Goal: Task Accomplishment & Management: Use online tool/utility

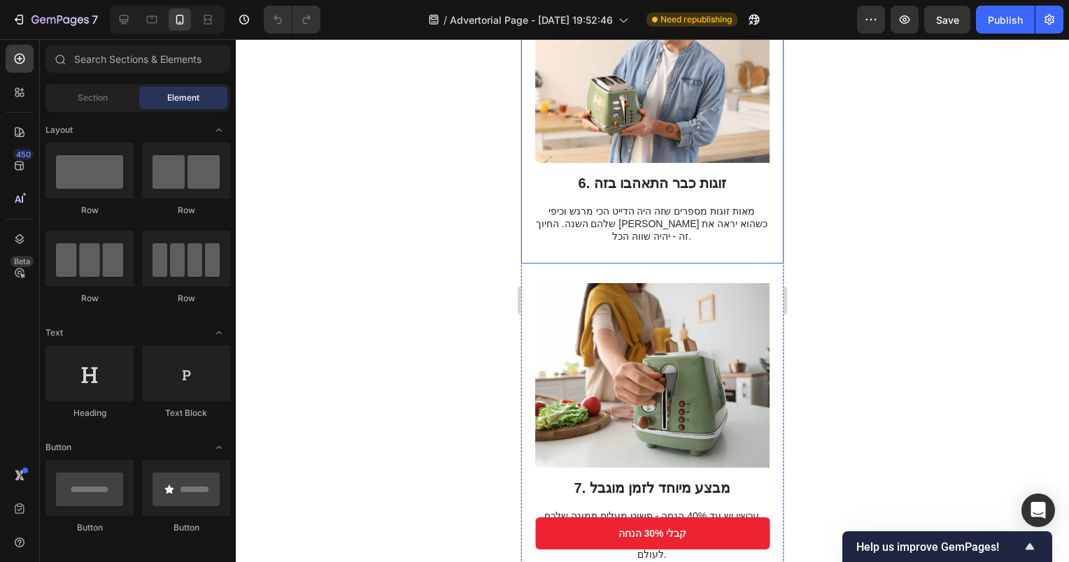
scroll to position [2588, 0]
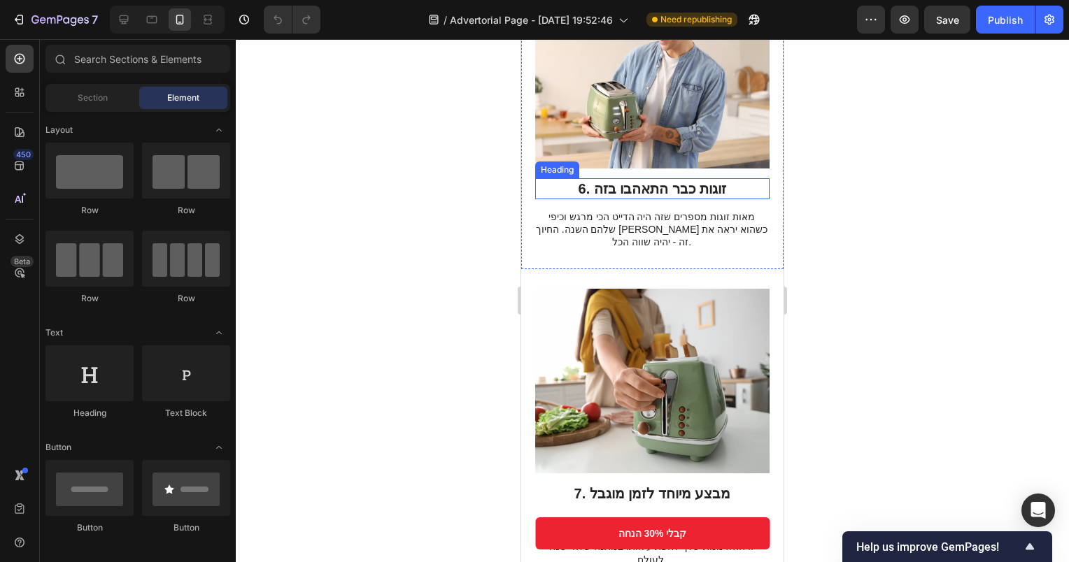
click at [669, 178] on h2 "6. זוגות כבר התאהבו בזה" at bounding box center [652, 188] width 234 height 21
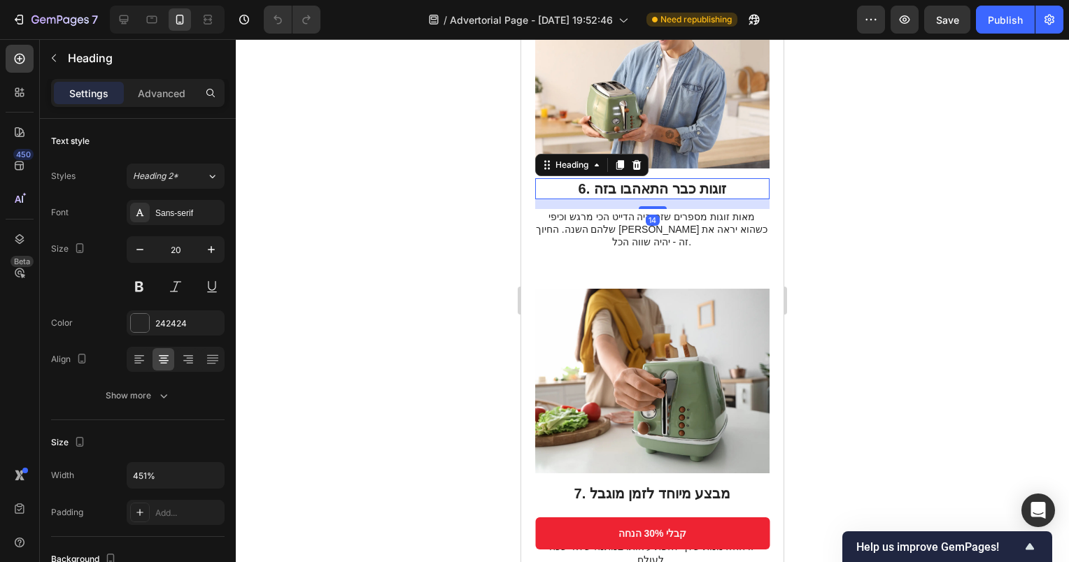
click at [702, 178] on h2 "6. זוגות כבר התאהבו בזה" at bounding box center [652, 188] width 234 height 21
click at [731, 180] on p "6. זוגות כבר התאהבו בזה" at bounding box center [651, 189] width 231 height 18
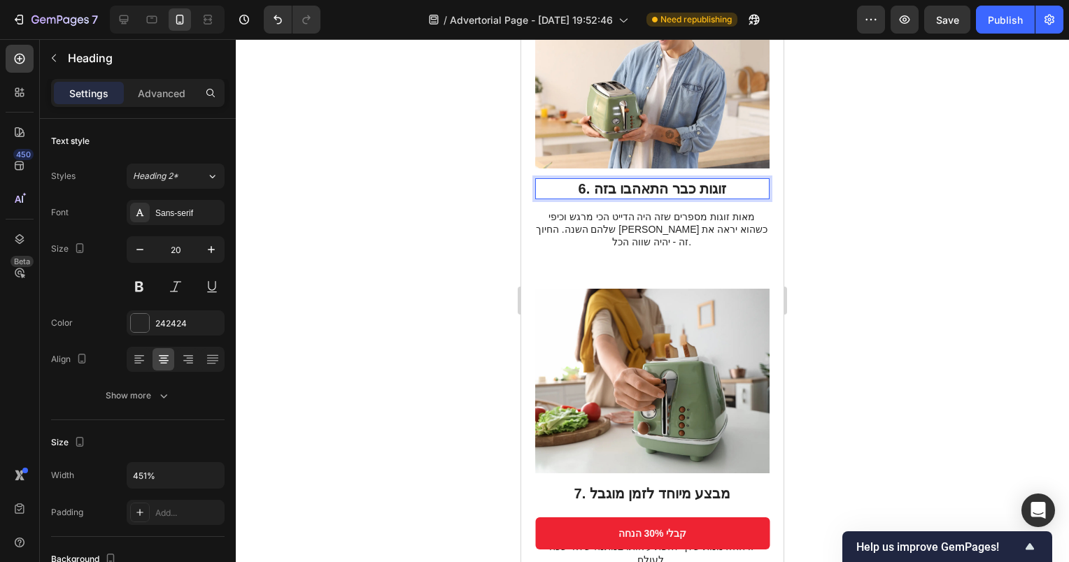
click at [591, 180] on p "6. זוגות כבר התאהבו בזה" at bounding box center [651, 189] width 231 height 18
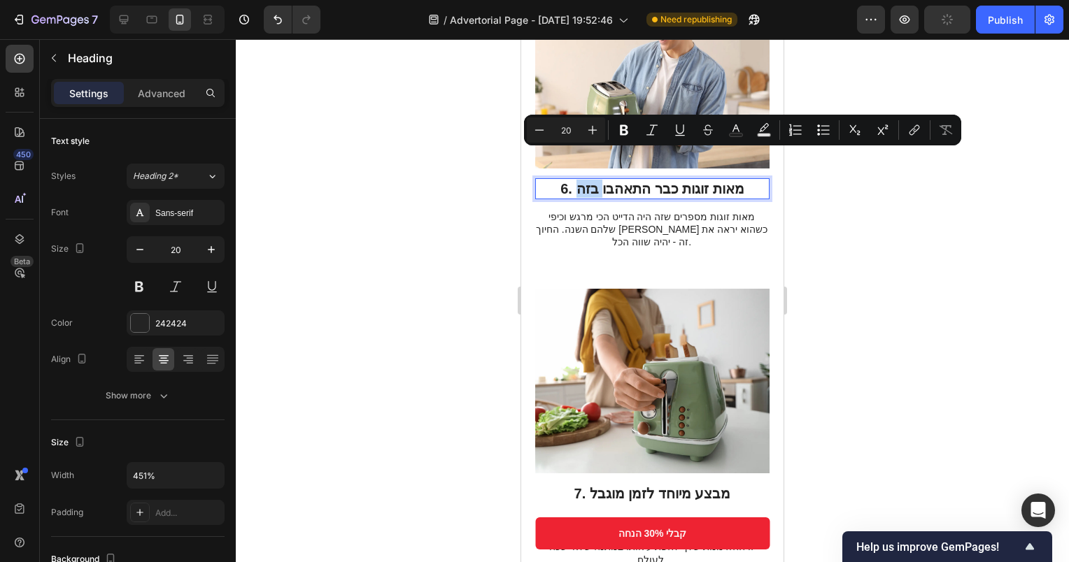
drag, startPoint x: 572, startPoint y: 158, endPoint x: 597, endPoint y: 159, distance: 24.5
click at [597, 180] on p "6. מאות זוגות כבר התאהבו בזה" at bounding box center [651, 189] width 231 height 18
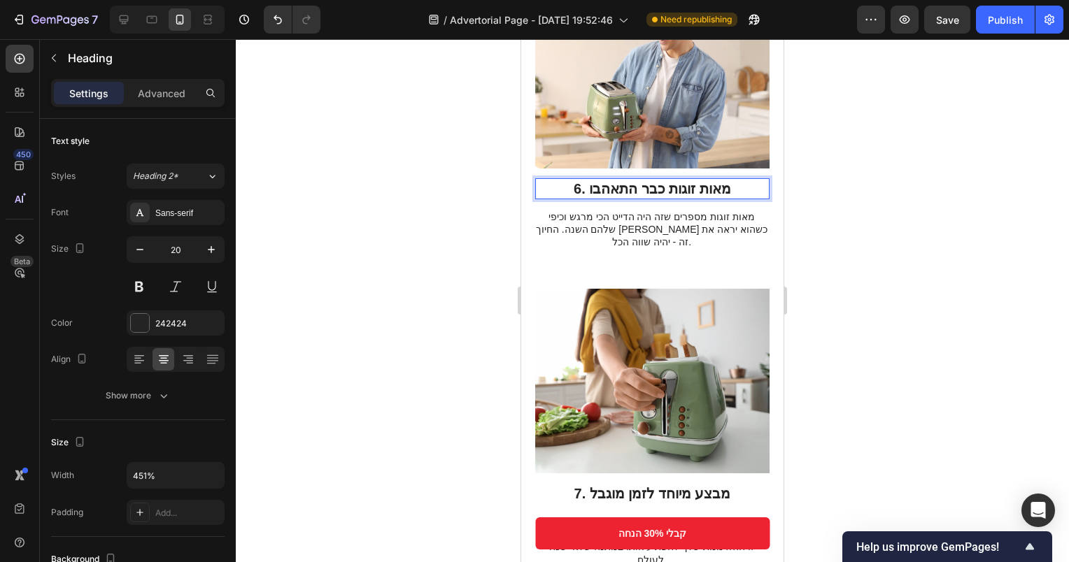
click at [699, 178] on h2 "6. מאות זוגות כבר התאהבו" at bounding box center [652, 188] width 234 height 21
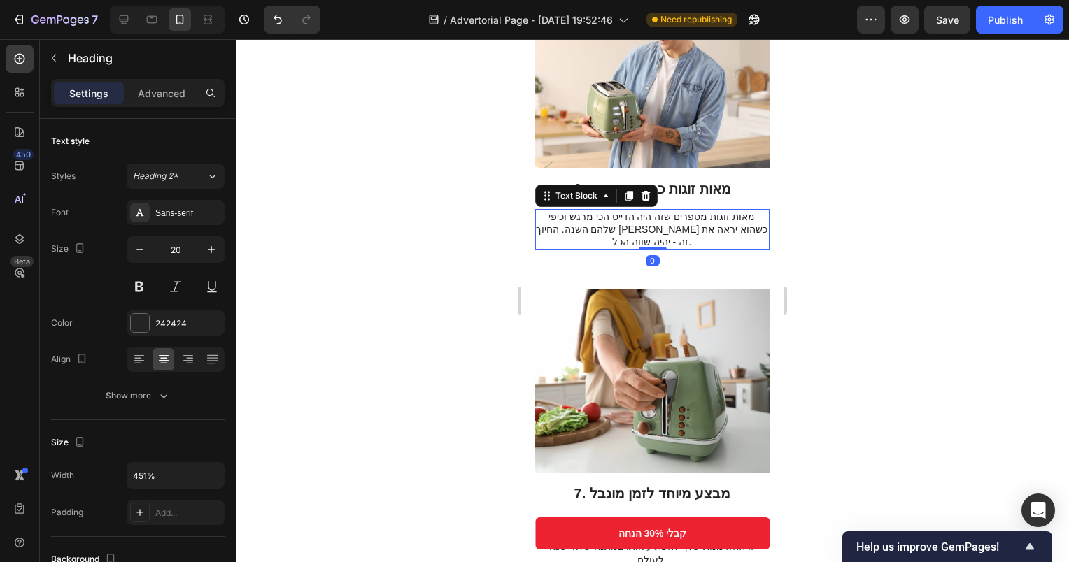
click at [698, 211] on p "מאות זוגות מספרים שזה היה הדייט הכי מרגש וכיפי שלהם השנה. החיוך [PERSON_NAME] כ…" at bounding box center [651, 230] width 233 height 38
click at [730, 211] on p "מאות זוגות מספרים שזה היה הדייט הכי מרגש וכיפי שלהם השנה. החיוך [PERSON_NAME] כ…" at bounding box center [651, 230] width 233 height 38
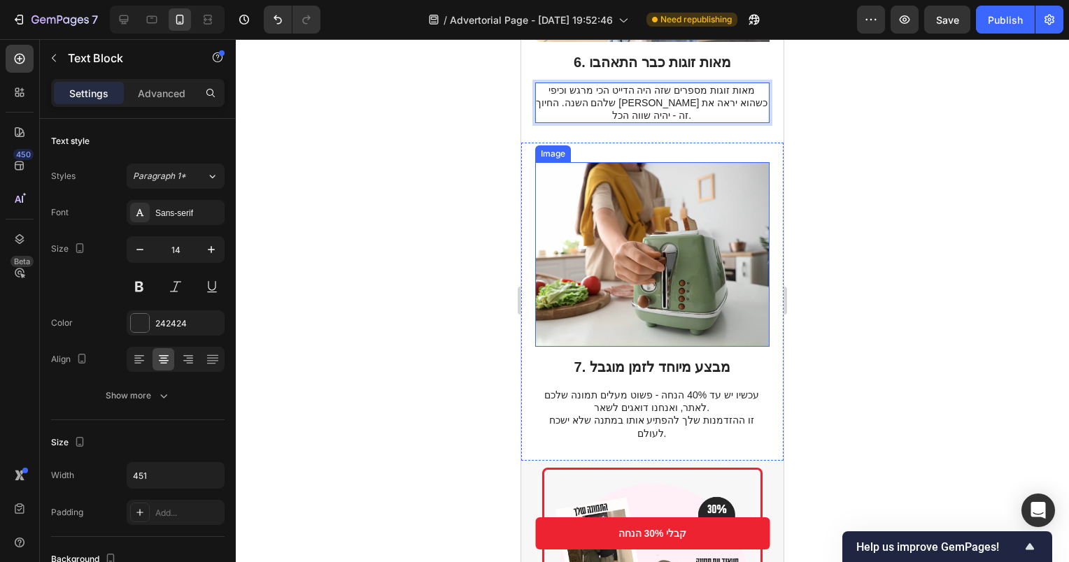
scroll to position [2727, 0]
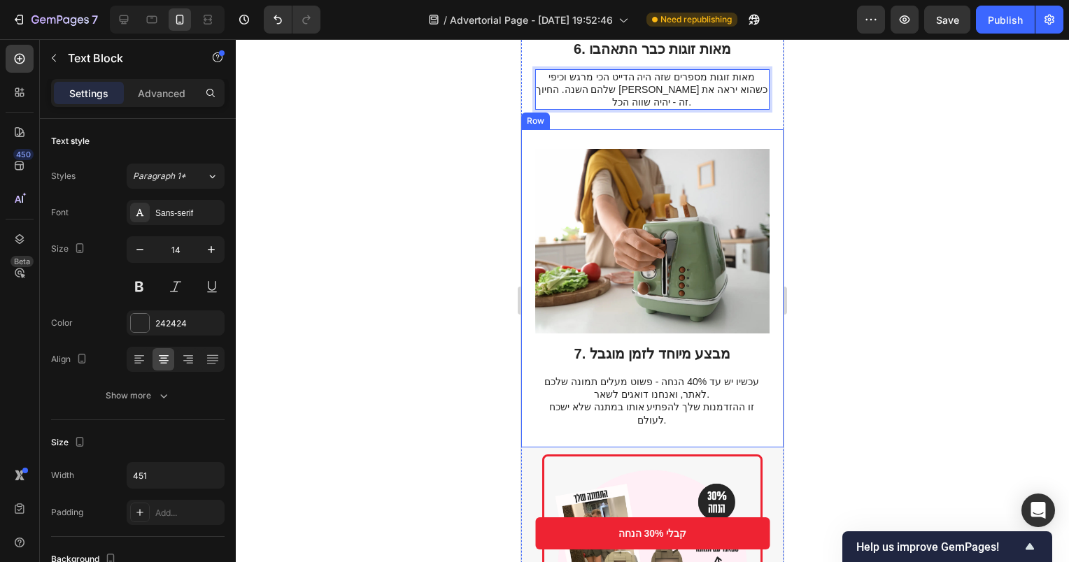
click at [697, 343] on div "7. מבצע מיוחד לזמן מוגבל Heading עכשיו יש עד 40% הנחה - פשוט מעלים תמונה שלכם ל…" at bounding box center [652, 385] width 234 height 85
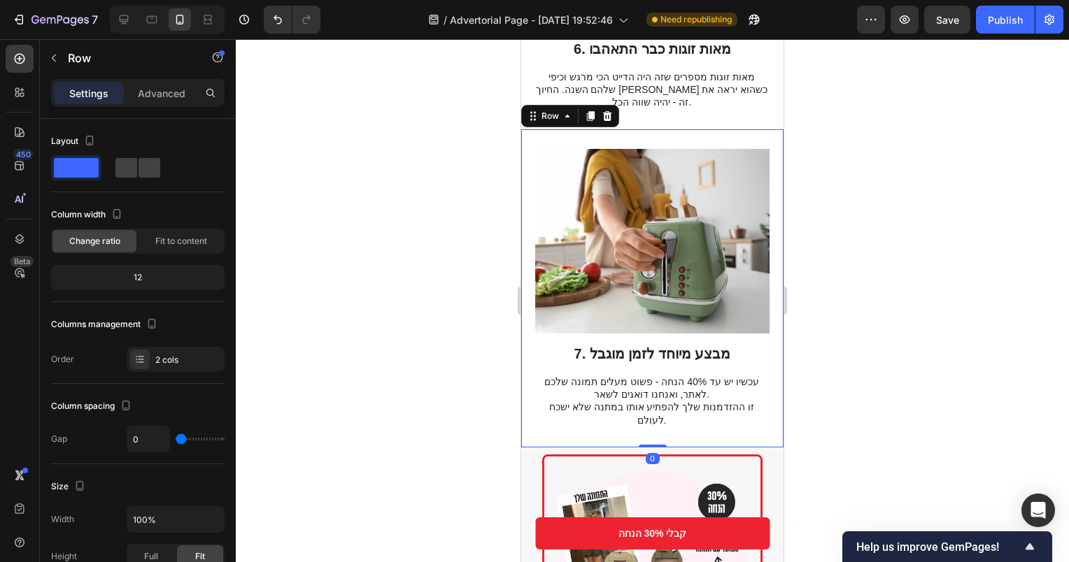
click at [671, 343] on h2 "7. מבצע מיוחד לזמן מוגבל" at bounding box center [652, 353] width 234 height 21
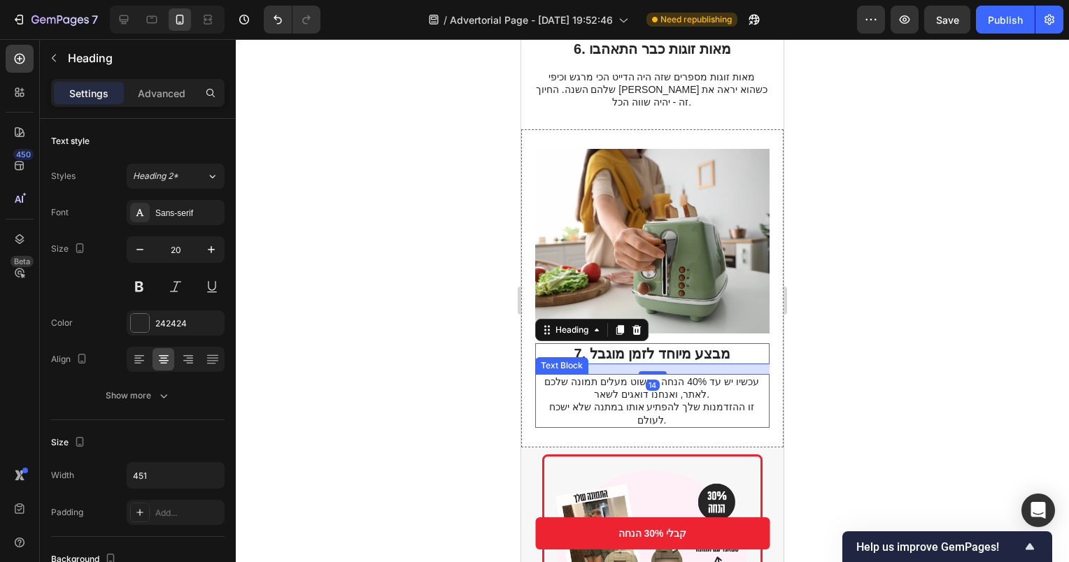
click at [697, 376] on p "עכשיו יש עד 40% הנחה - פשוט מעלים תמונה שלכם לאתר, ואנחנו דואגים לשאר. זו ההזדמ…" at bounding box center [651, 401] width 233 height 51
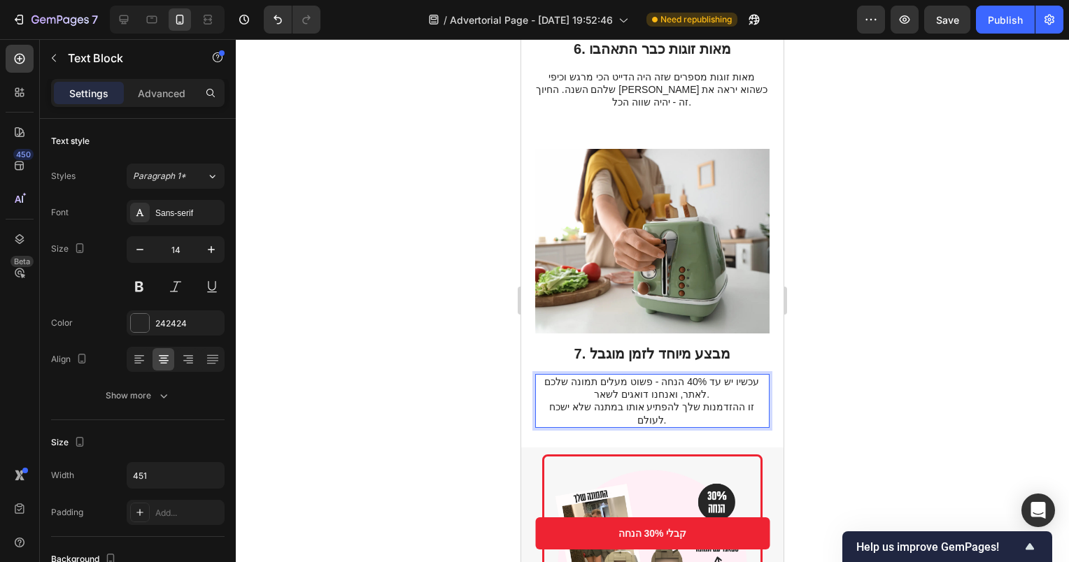
click at [707, 376] on p "עכשיו יש עד 40% הנחה - פשוט מעלים תמונה שלכם לאתר, ואנחנו דואגים לשאר. זו ההזדמ…" at bounding box center [651, 401] width 233 height 51
click at [686, 376] on p "עכשיו יש עד 40% הנחה - פשוט מעלים תמונה שלכם לאתר, ואנחנו דואגים לשאר. זו ההזדמ…" at bounding box center [651, 401] width 233 height 51
drag, startPoint x: 622, startPoint y: 335, endPoint x: 567, endPoint y: 331, distance: 54.7
click at [567, 376] on p "עכשיו יש עד 40% הנחה - פשוט מעלים תמונה שלכם לאתר, ואנחנו דואגים לשאר. זו ההזדמ…" at bounding box center [651, 401] width 233 height 51
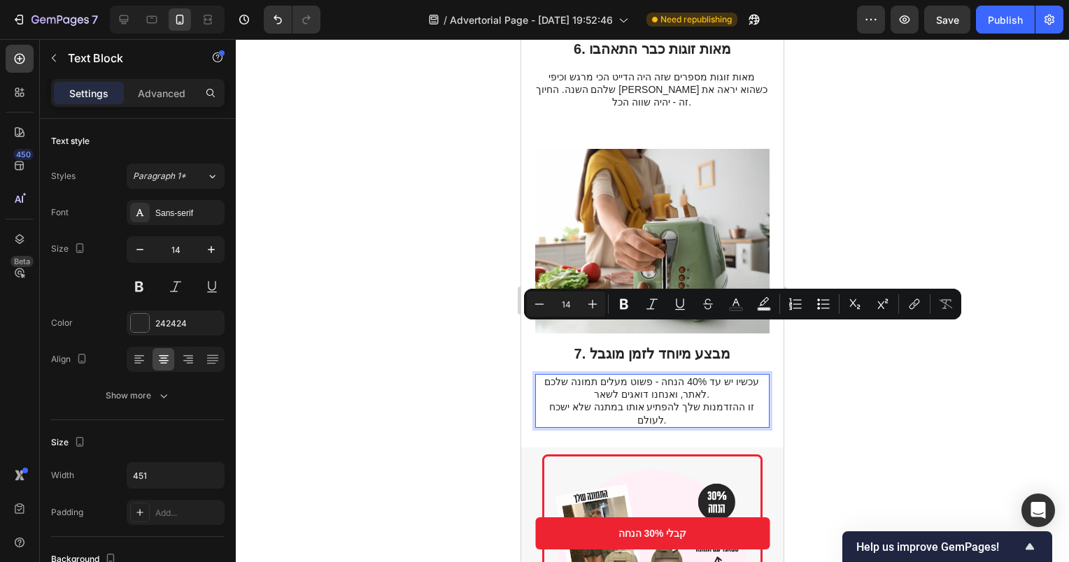
click at [608, 376] on p "עכשיו יש עד 40% הנחה - פשוט מעלים תמונה שלכם לאתר, ואנחנו דואגים לשאר. זו ההזדמ…" at bounding box center [651, 401] width 233 height 51
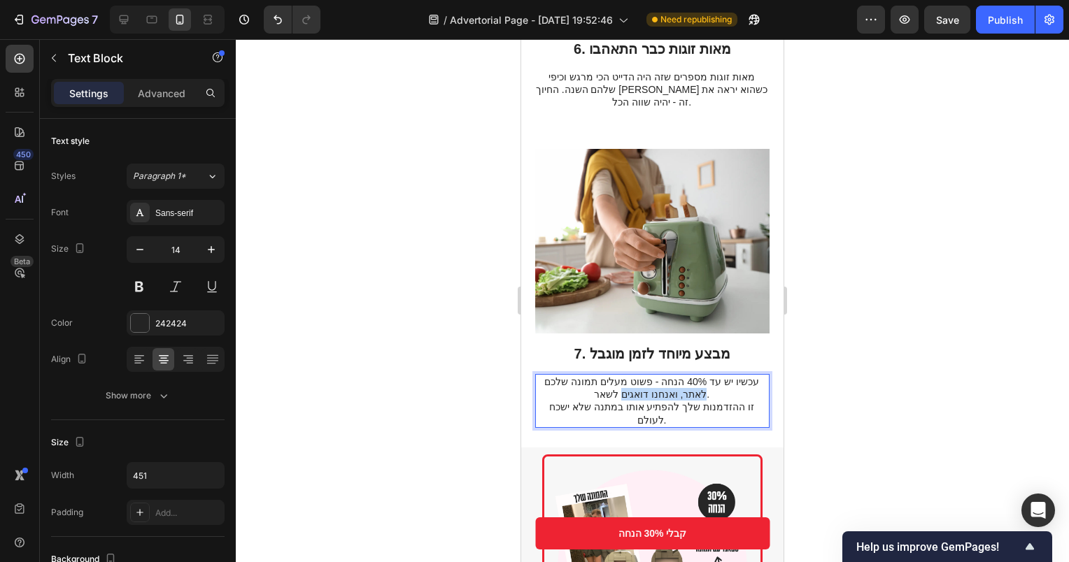
drag, startPoint x: 694, startPoint y: 347, endPoint x: 618, endPoint y: 344, distance: 76.3
click at [618, 376] on p "עכשיו יש עד 40% הנחה - פשוט מעלים תמונה שלכם לאתר, ואנחנו דואגים לשאר. זו ההזדמ…" at bounding box center [651, 401] width 233 height 51
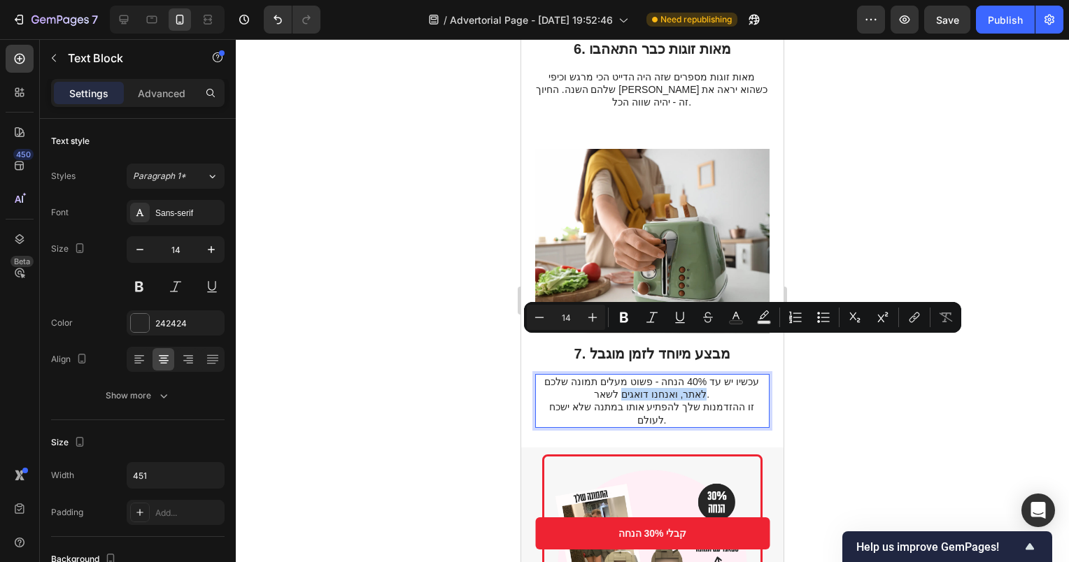
click at [618, 376] on p "עכשיו יש עד 40% הנחה - פשוט מעלים תמונה שלכם לאתר, ואנחנו דואגים לשאר. זו ההזדמ…" at bounding box center [651, 401] width 233 height 51
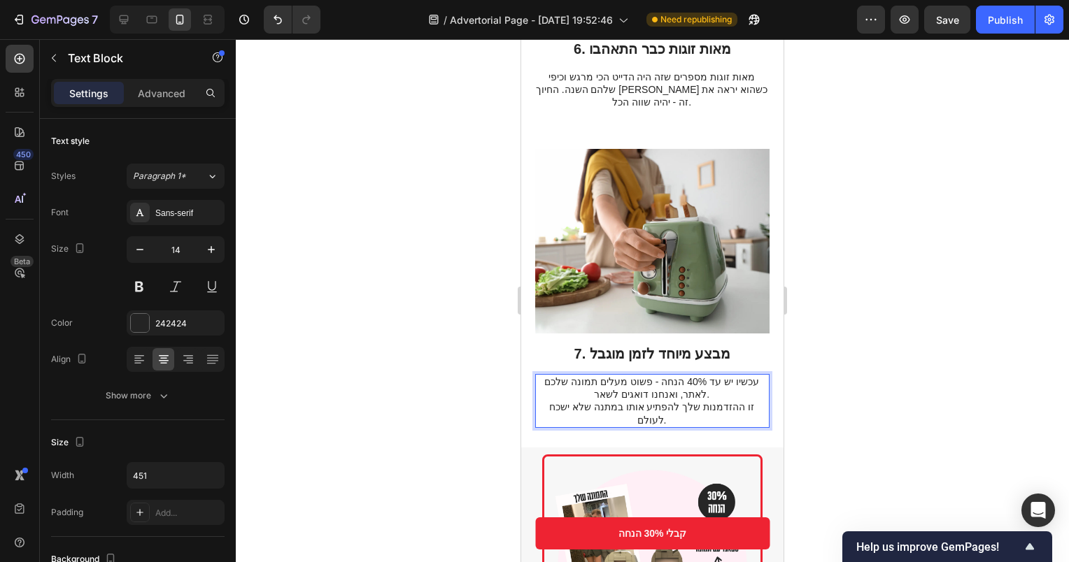
click at [716, 376] on p "עכשיו יש עד 40% הנחה - פשוט מעלים תמונה שלכם לאתר, ואנחנו דואגים לשאר. זו ההזדמ…" at bounding box center [651, 401] width 233 height 51
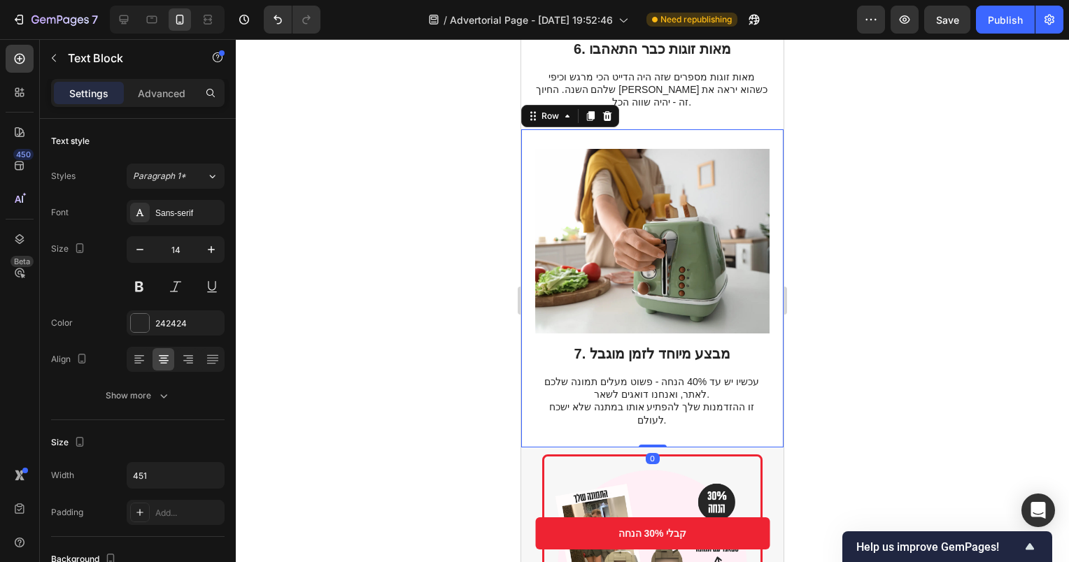
click at [739, 370] on div "7. מבצע מיוחד לזמן מוגבל Heading עכשיו יש עד 40% הנחה - פשוט מעלים תמונה שלכם ל…" at bounding box center [652, 288] width 262 height 318
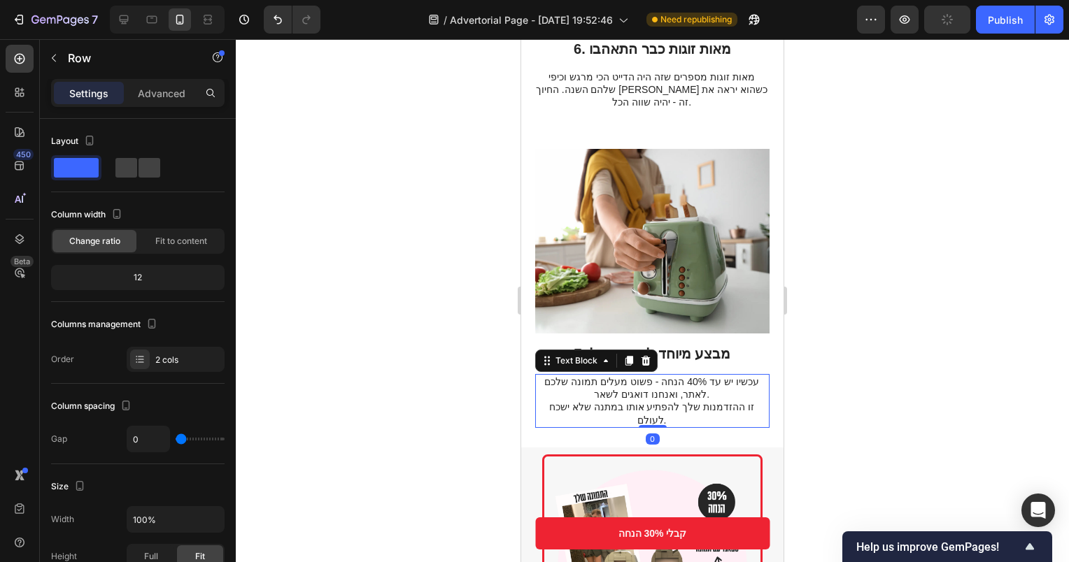
click at [702, 376] on p "עכשיו יש עד 40% הנחה - פשוט מעלים תמונה שלכם לאתר, ואנחנו דואגים לשאר. זו ההזדמ…" at bounding box center [651, 401] width 233 height 51
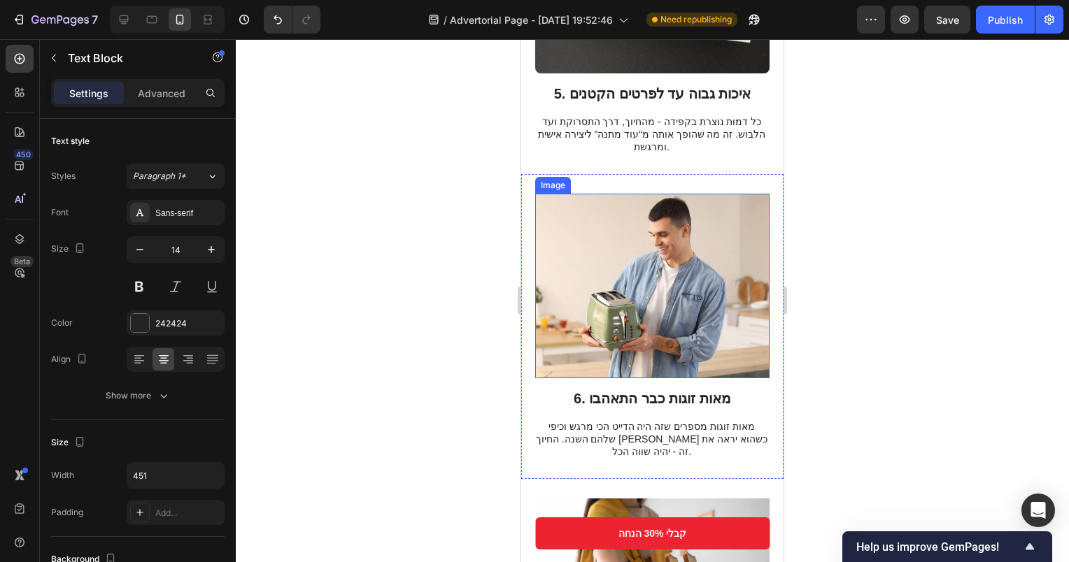
click at [701, 266] on img at bounding box center [652, 286] width 234 height 185
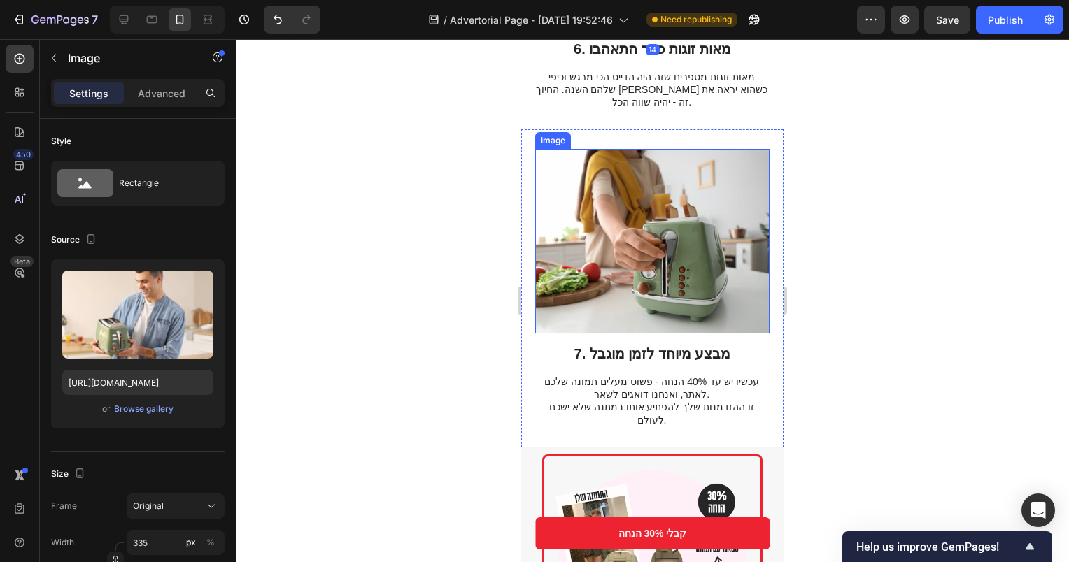
click at [701, 231] on img at bounding box center [652, 241] width 234 height 185
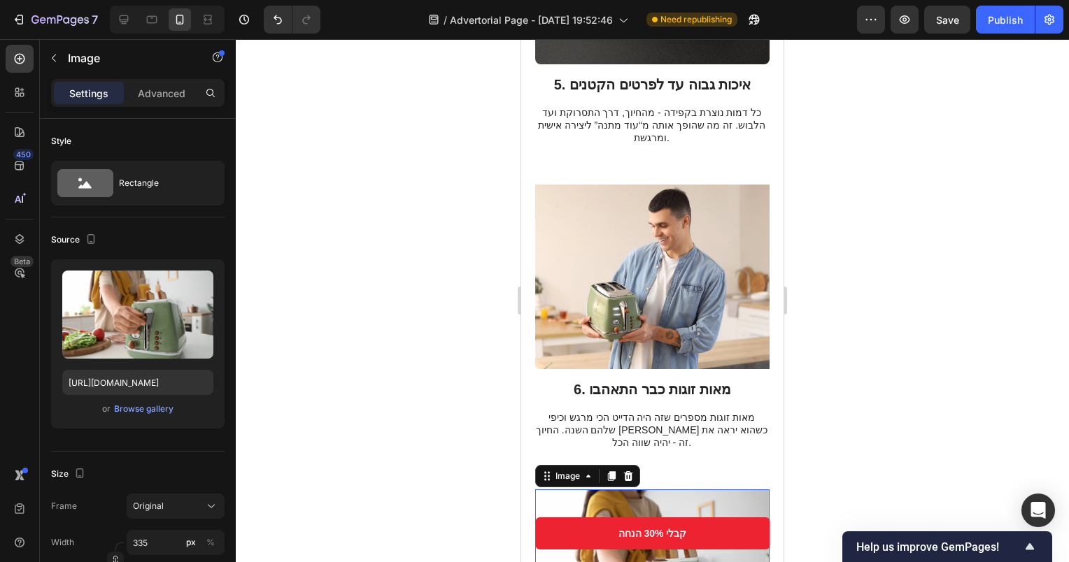
scroll to position [2378, 0]
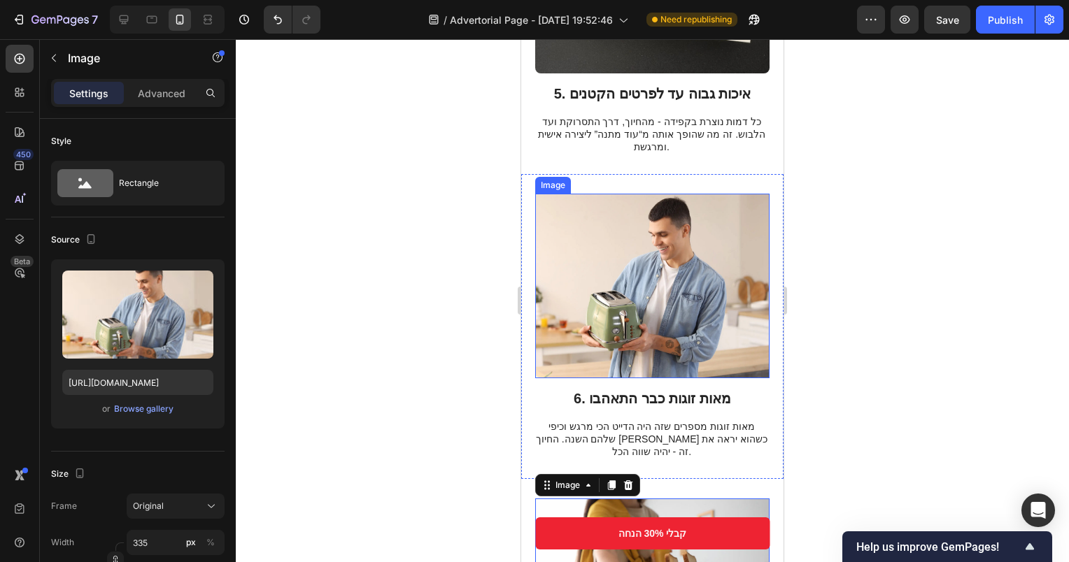
click at [674, 269] on img at bounding box center [652, 286] width 234 height 185
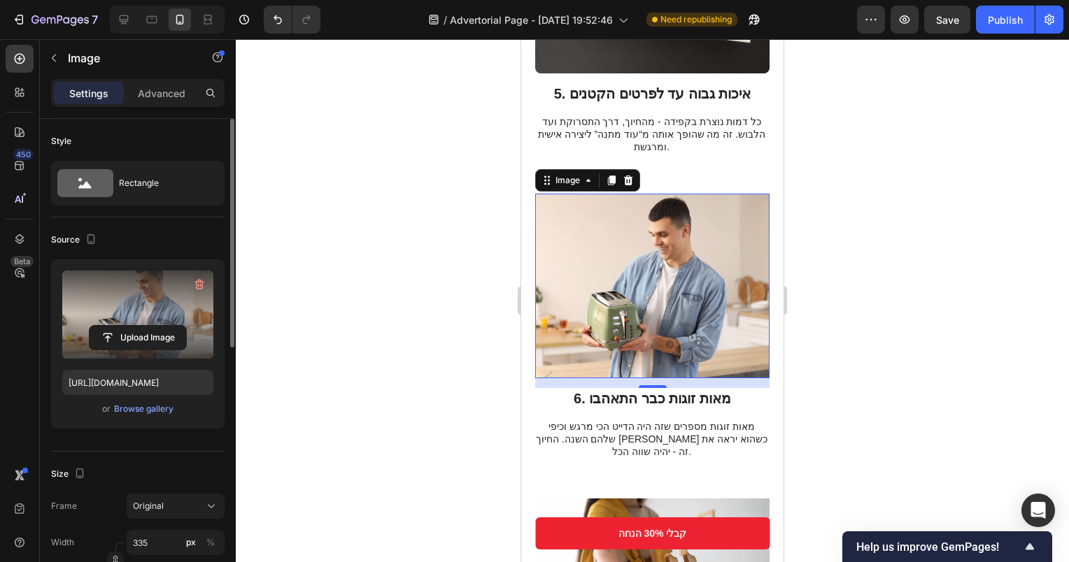
click at [127, 304] on label at bounding box center [137, 315] width 151 height 88
click at [127, 326] on input "file" at bounding box center [138, 338] width 97 height 24
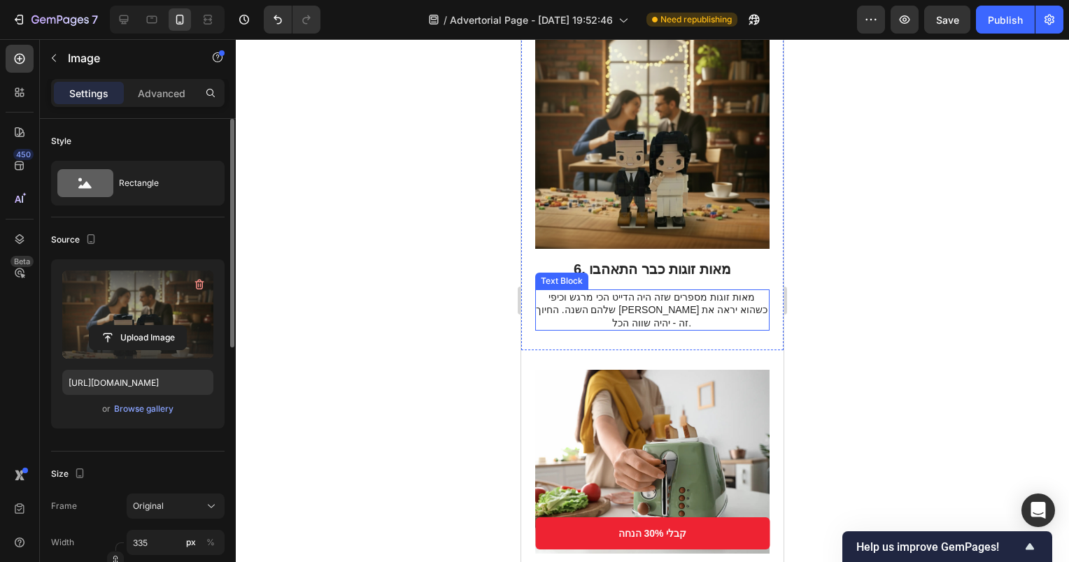
scroll to position [2448, 0]
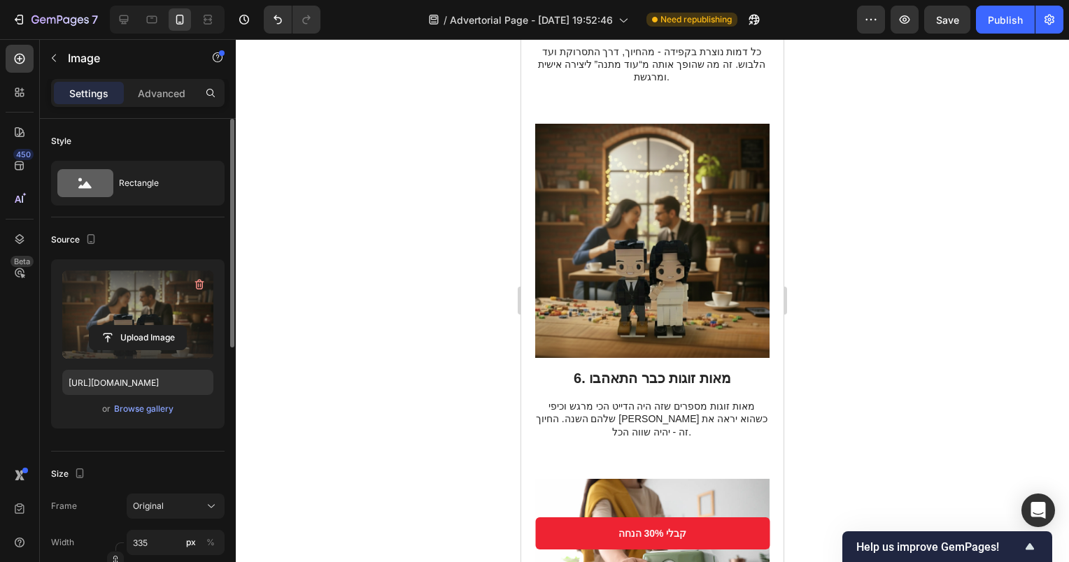
click at [655, 246] on img at bounding box center [652, 241] width 234 height 234
click at [124, 315] on label at bounding box center [137, 315] width 151 height 88
click at [124, 326] on input "file" at bounding box center [138, 338] width 97 height 24
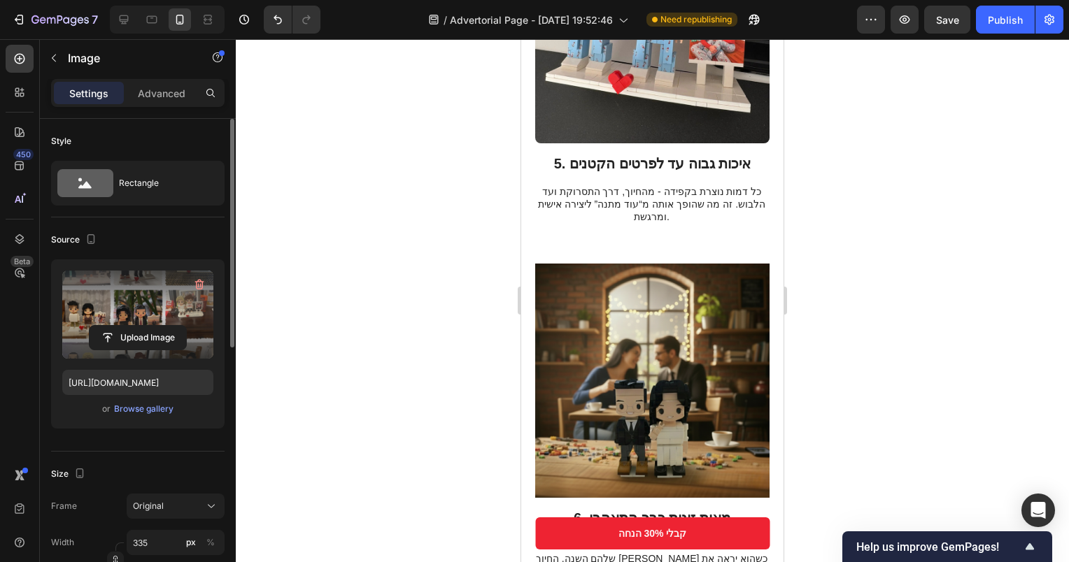
scroll to position [140, 0]
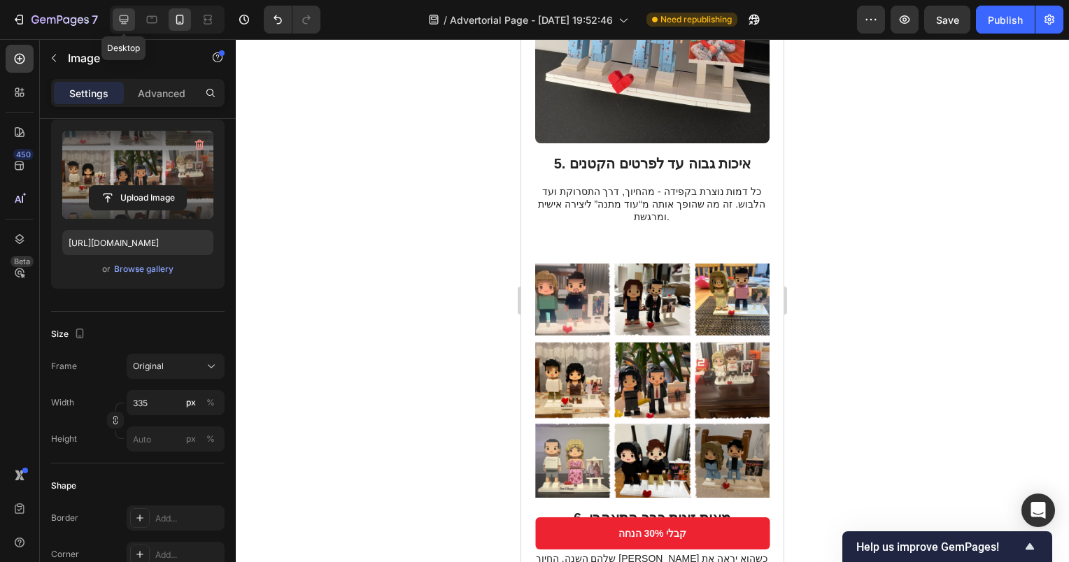
click at [124, 18] on icon at bounding box center [124, 20] width 14 height 14
type input "[URL][DOMAIN_NAME]"
type input "483"
type input "380"
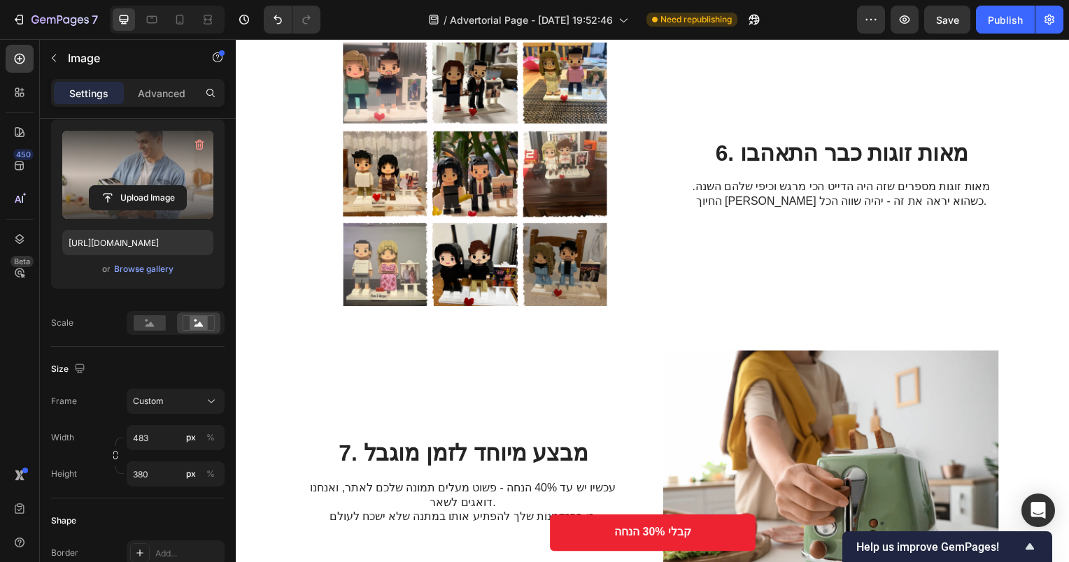
scroll to position [2328, 0]
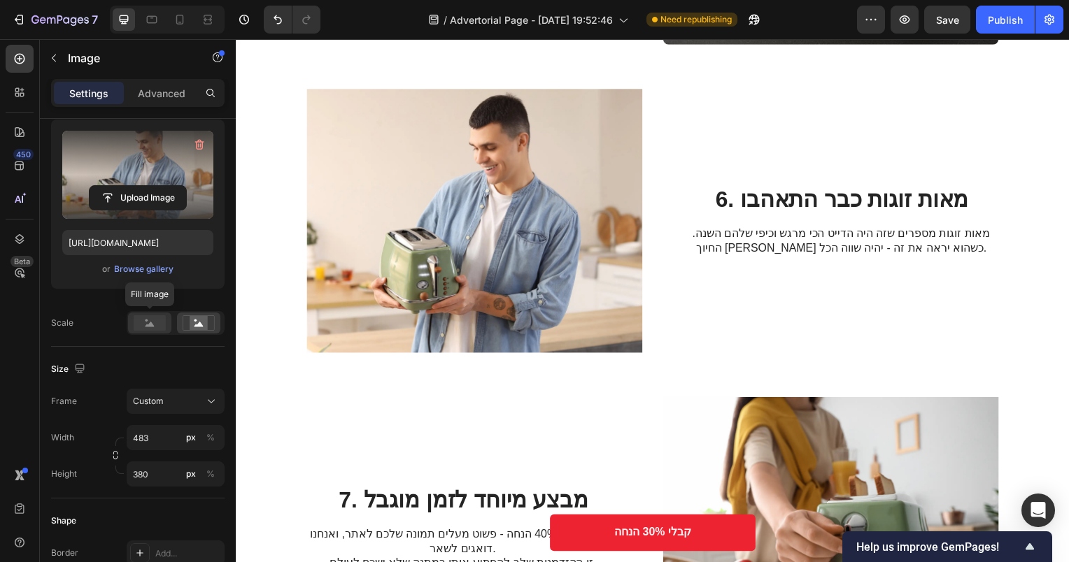
click at [151, 325] on icon at bounding box center [149, 324] width 9 height 5
click at [146, 177] on label at bounding box center [137, 175] width 151 height 88
click at [146, 186] on input "file" at bounding box center [138, 198] width 97 height 24
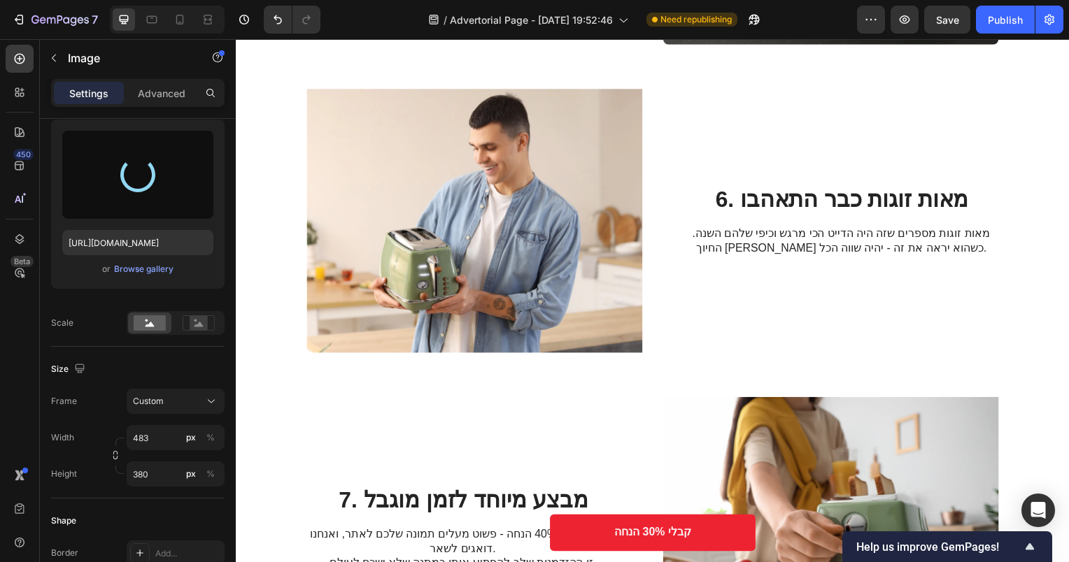
type input "[URL][DOMAIN_NAME]"
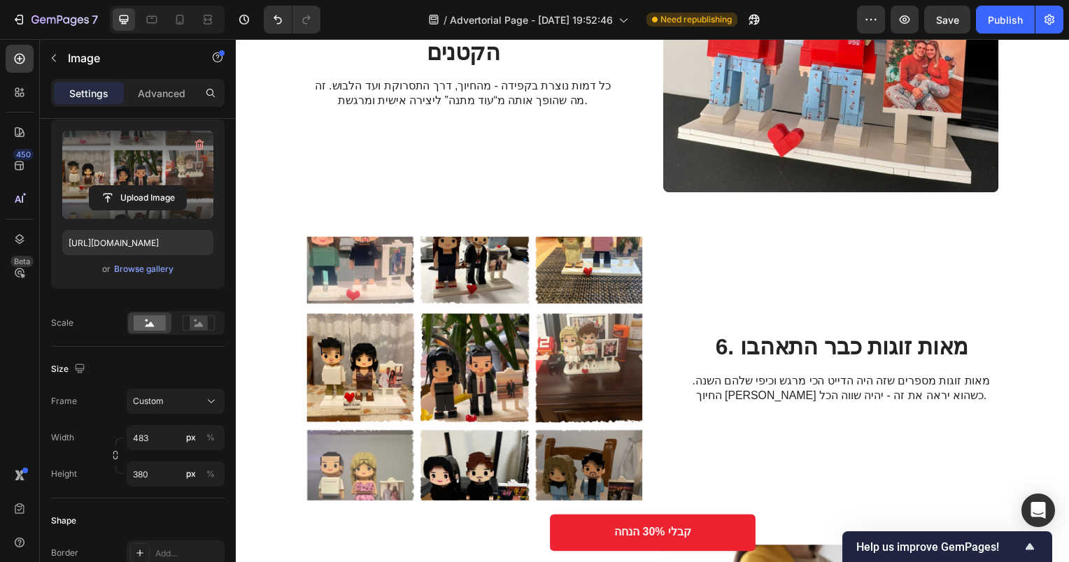
scroll to position [2118, 0]
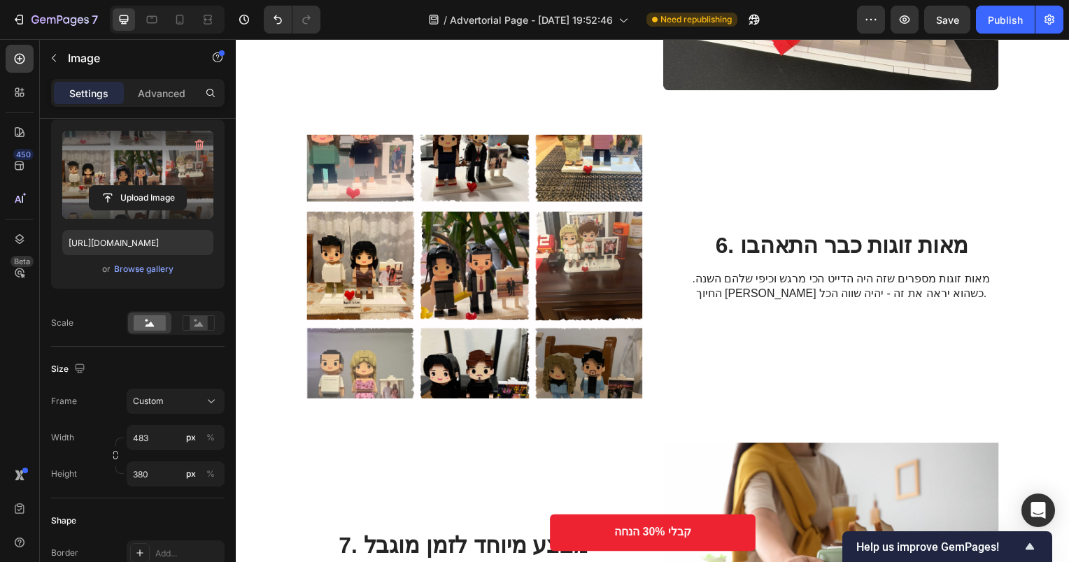
click at [551, 232] on img at bounding box center [476, 269] width 338 height 266
click at [199, 316] on rect at bounding box center [199, 323] width 18 height 14
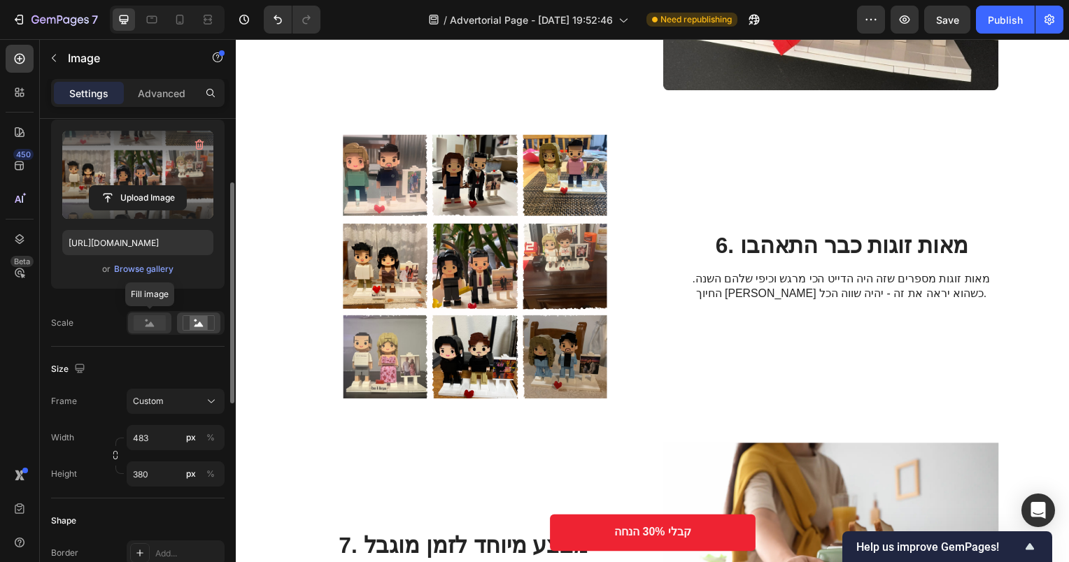
click at [152, 319] on rect at bounding box center [150, 322] width 32 height 15
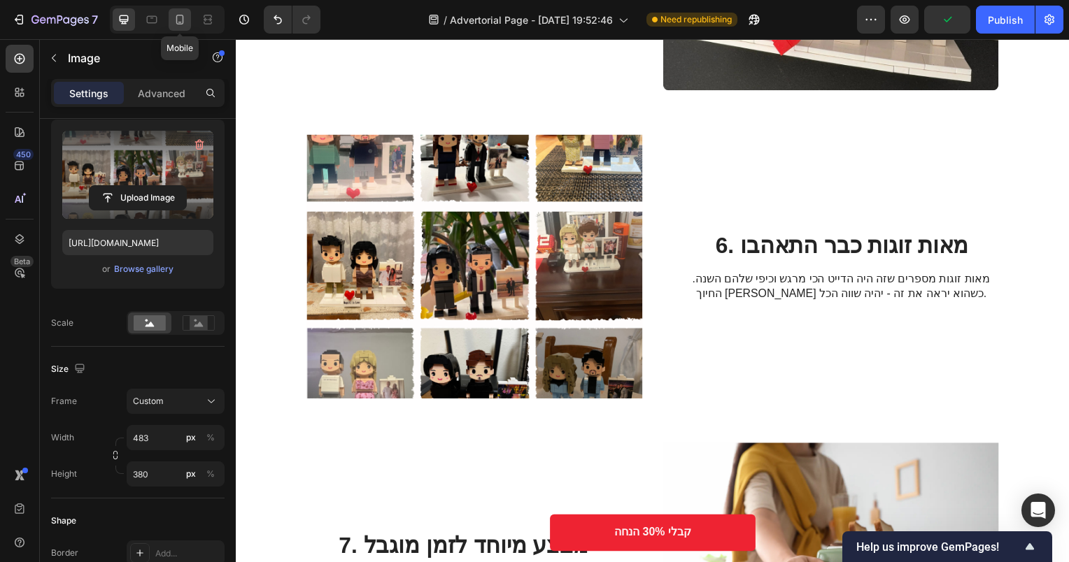
click at [180, 21] on icon at bounding box center [180, 20] width 14 height 14
type input "335"
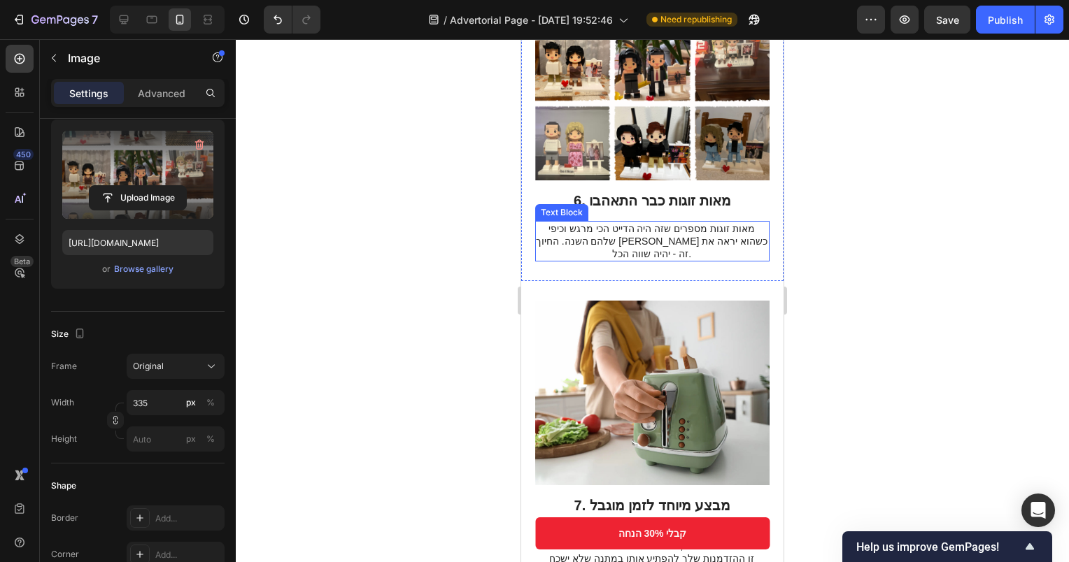
scroll to position [2648, 0]
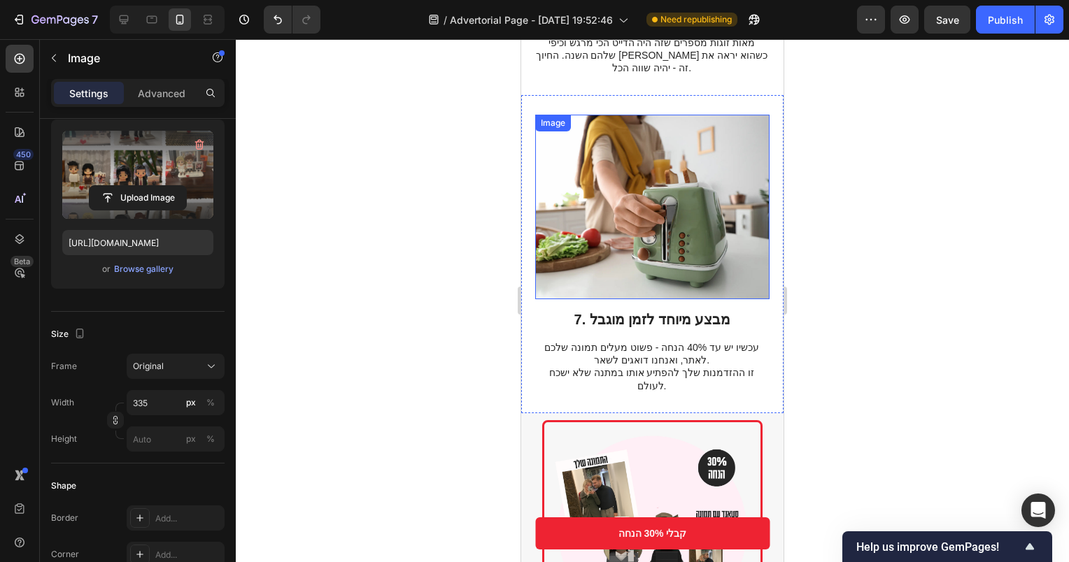
click at [692, 164] on img at bounding box center [652, 207] width 234 height 185
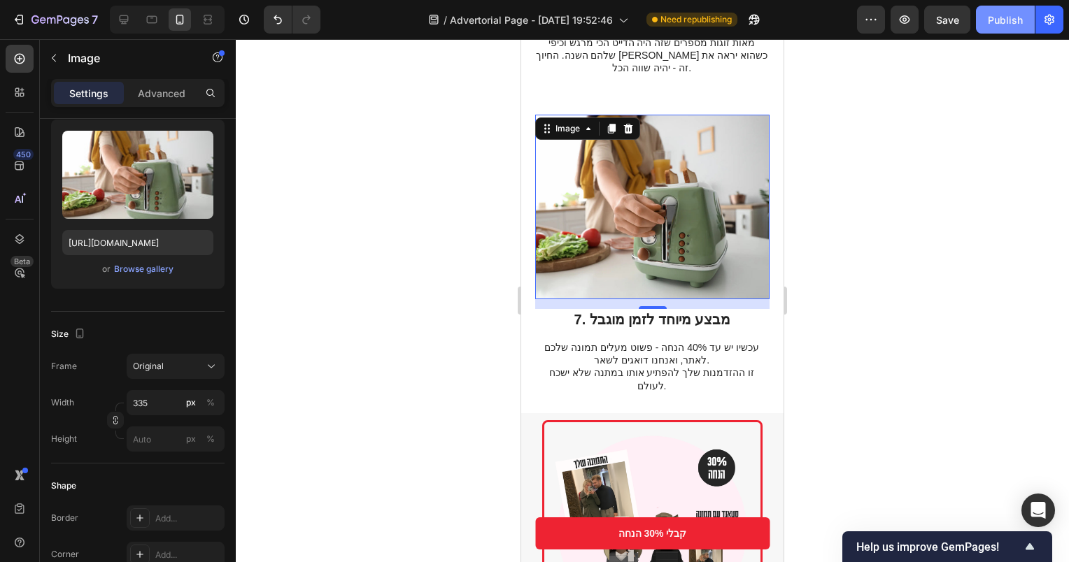
click at [986, 22] on button "Publish" at bounding box center [1005, 20] width 59 height 28
